Goal: Task Accomplishment & Management: Manage account settings

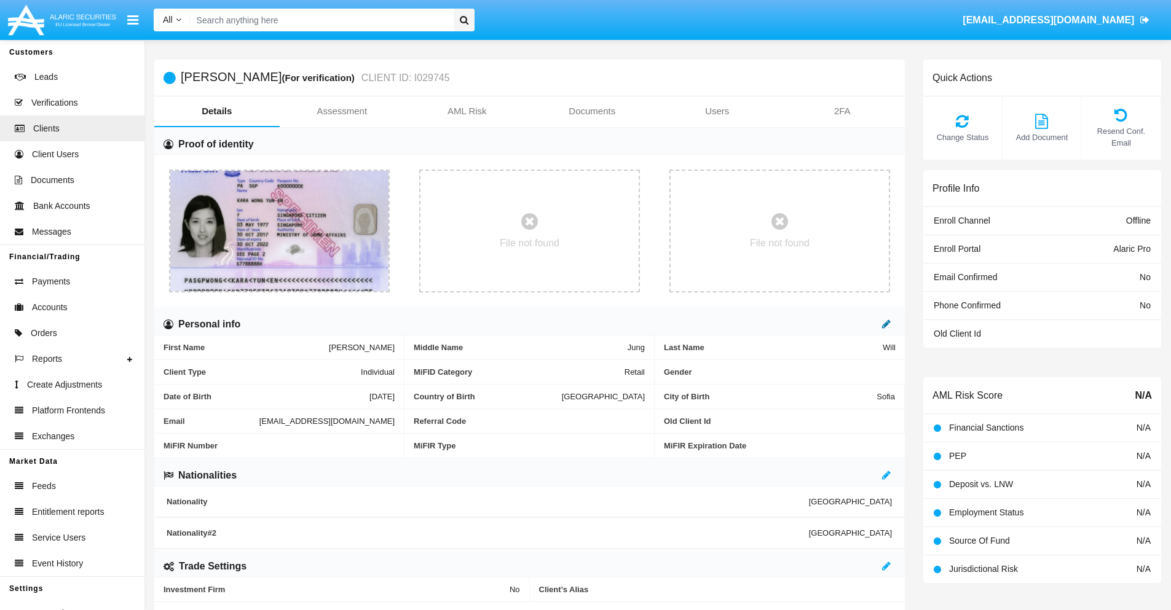
click at [886, 324] on icon at bounding box center [886, 324] width 9 height 10
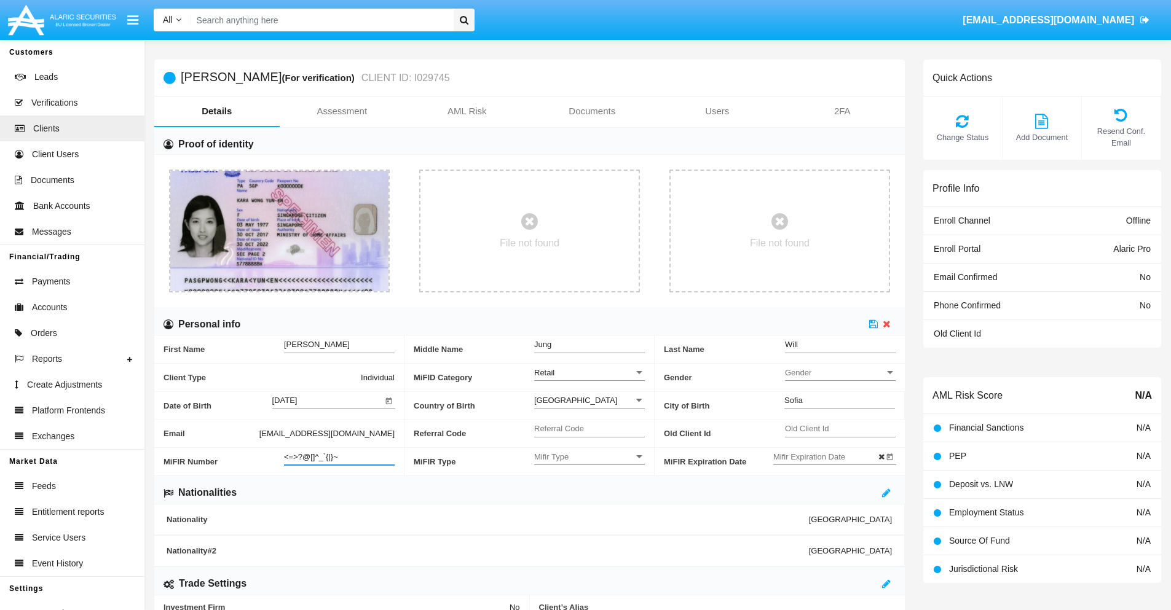
type input "<=>?@[]^_`{|}~"
click at [873, 324] on icon at bounding box center [873, 324] width 9 height 10
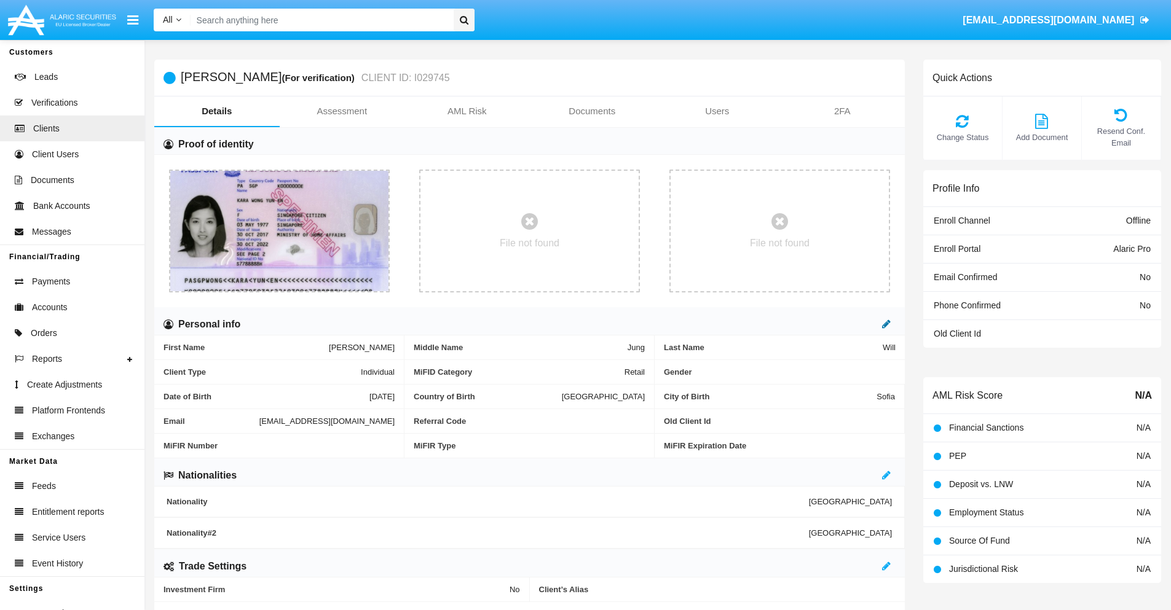
click at [886, 324] on icon at bounding box center [886, 324] width 9 height 10
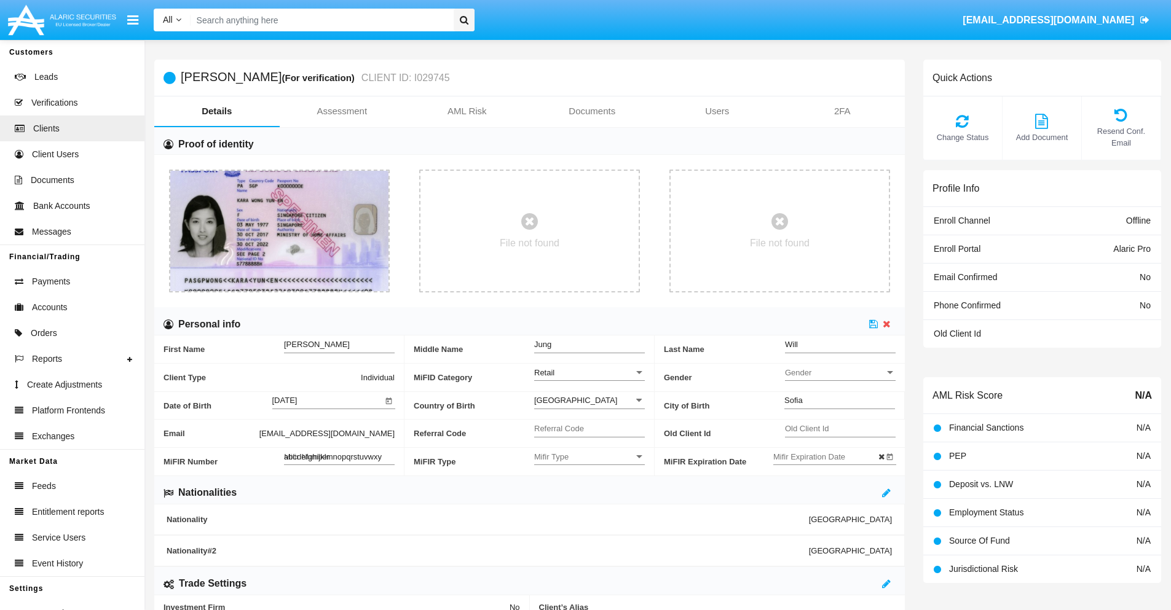
type input "abcdefghijklmnopqrstuvwxyz"
click at [873, 324] on icon at bounding box center [873, 324] width 9 height 10
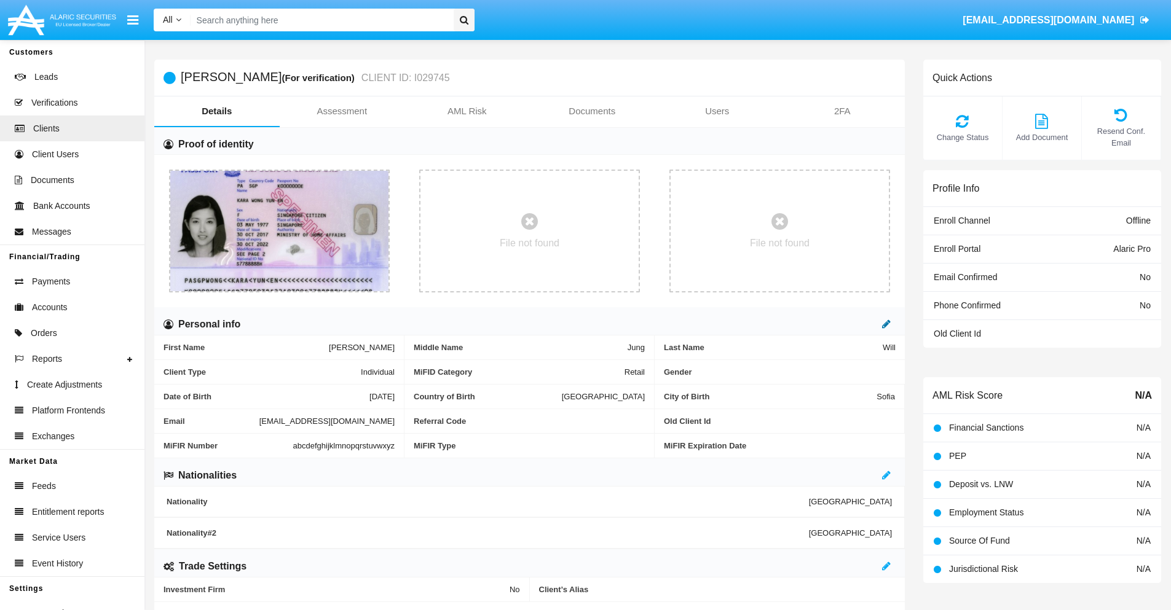
click at [886, 324] on icon at bounding box center [886, 324] width 9 height 10
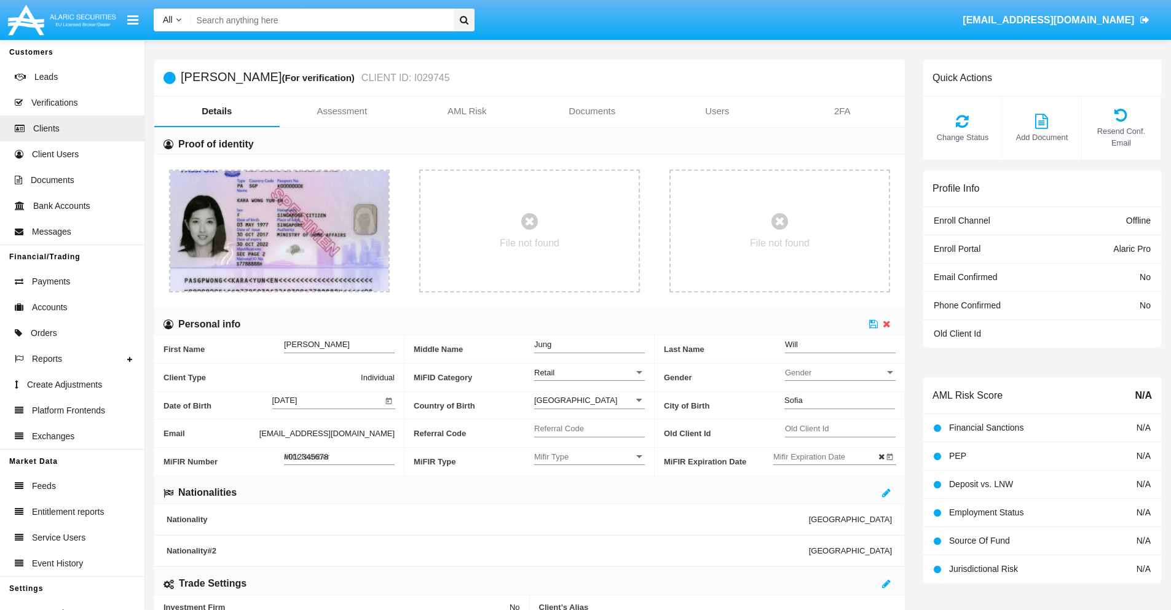
type input "#0123456789"
click at [873, 324] on icon at bounding box center [873, 324] width 9 height 10
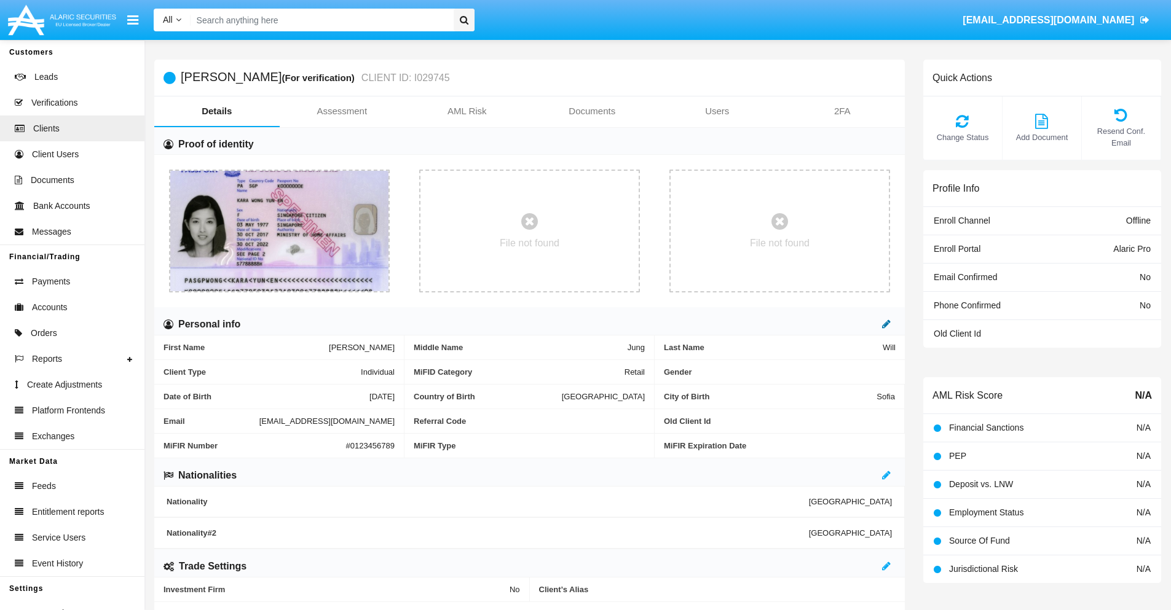
click at [886, 324] on icon at bounding box center [886, 324] width 9 height 10
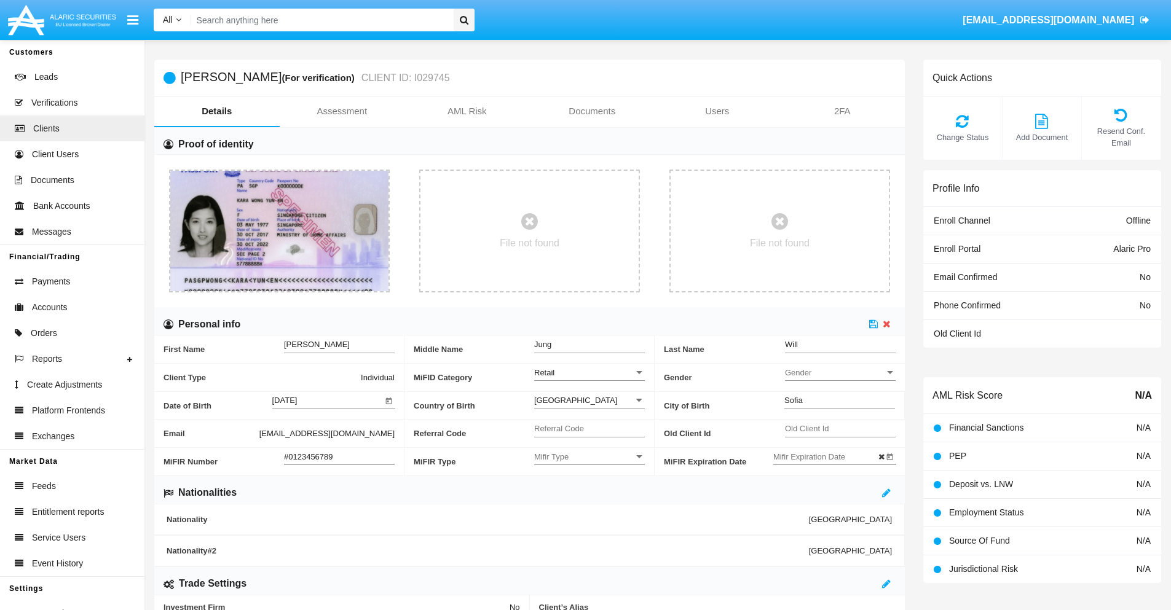
click at [339, 457] on input "#0123456789" at bounding box center [339, 457] width 111 height 10
click at [873, 324] on icon at bounding box center [873, 324] width 9 height 10
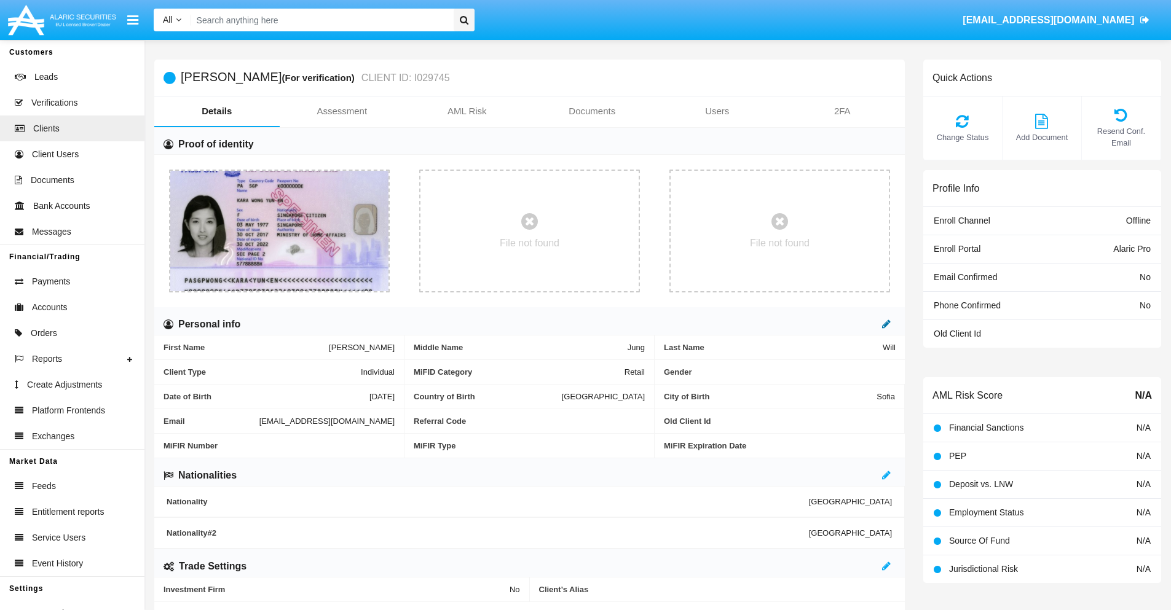
click at [886, 324] on icon at bounding box center [886, 324] width 9 height 10
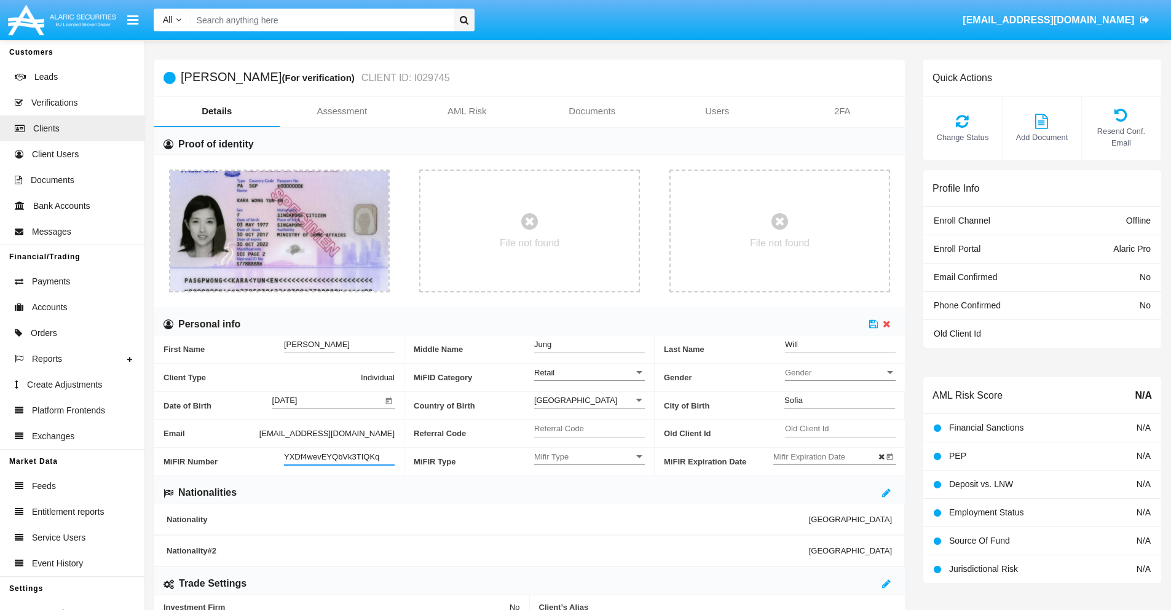
type input "YXDf4wevEYQbVk3TIQKq"
click at [589, 457] on span "Mifir Type" at bounding box center [584, 457] width 100 height 10
click at [589, 487] on span "CONCAT" at bounding box center [589, 488] width 111 height 24
click at [828, 457] on input "Mifir Expiration Date" at bounding box center [828, 457] width 111 height 10
click at [810, 250] on span "[DATE]" at bounding box center [799, 251] width 27 height 10
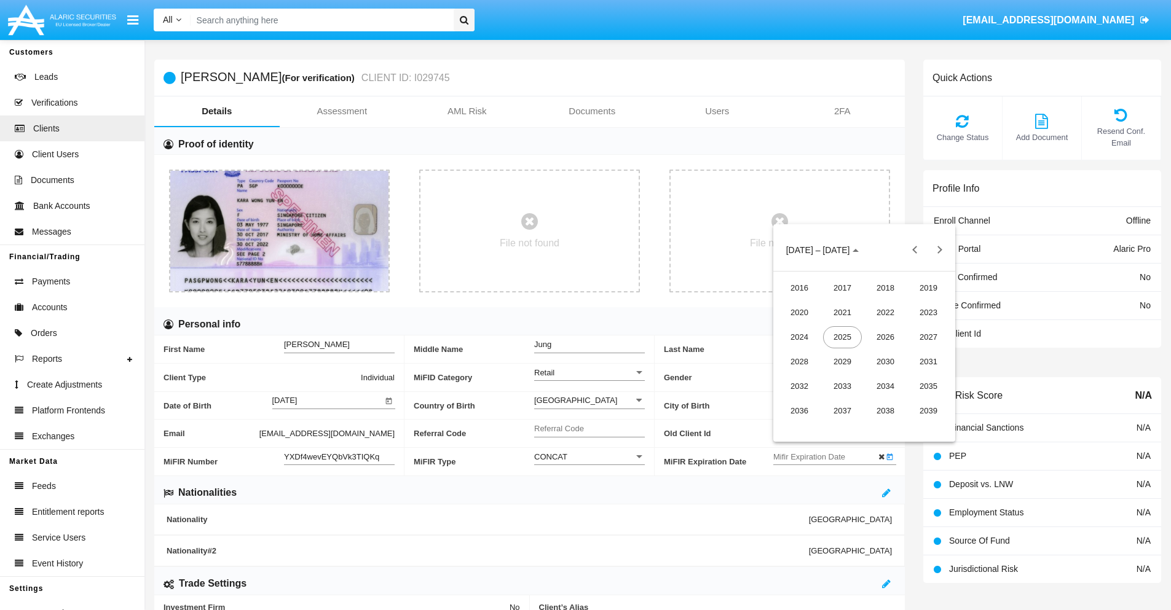
click at [885, 361] on div "2030" at bounding box center [885, 362] width 39 height 22
click at [799, 312] on div "JAN" at bounding box center [799, 313] width 39 height 22
click at [839, 328] on div "1" at bounding box center [839, 327] width 22 height 22
type input "[DATE]"
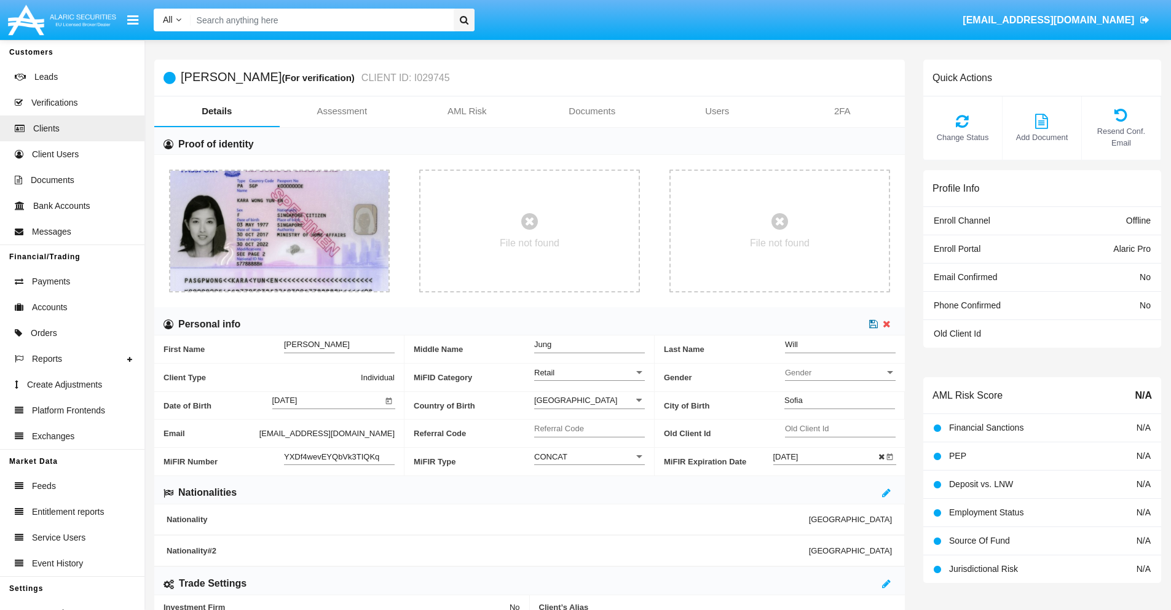
click at [873, 324] on icon at bounding box center [873, 324] width 9 height 10
